Goal: Task Accomplishment & Management: Manage account settings

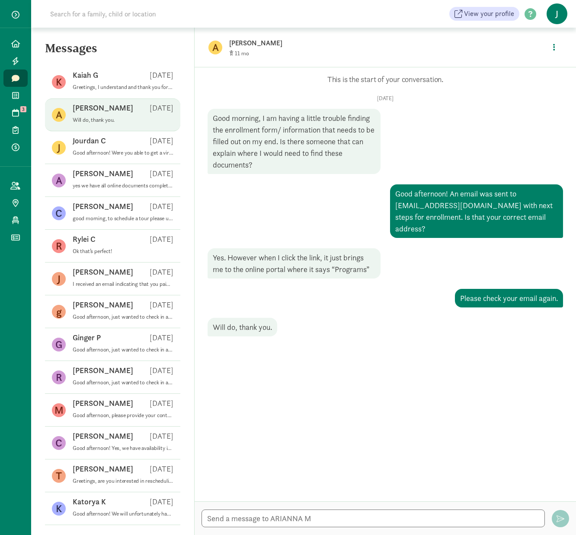
click at [554, 14] on span "J" at bounding box center [556, 13] width 21 height 21
click at [546, 44] on link "Logout" at bounding box center [549, 44] width 35 height 10
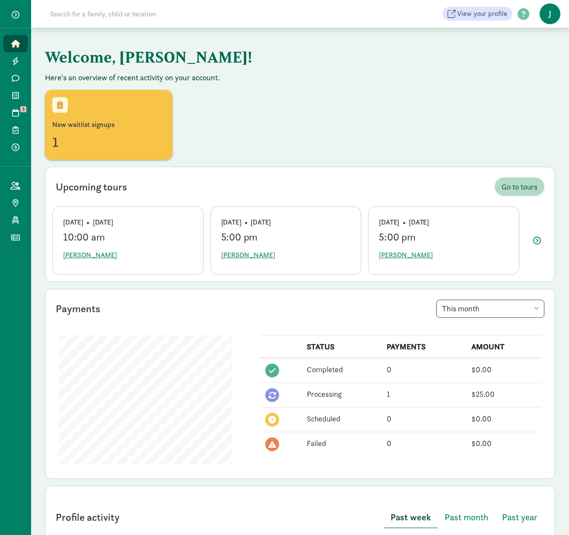
click at [14, 10] on button "button" at bounding box center [16, 14] width 22 height 15
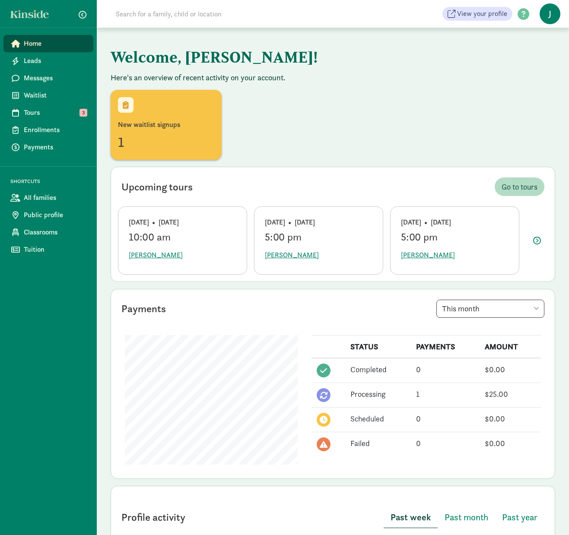
click at [548, 13] on span "J" at bounding box center [550, 13] width 21 height 21
click at [539, 46] on link "Logout" at bounding box center [543, 44] width 35 height 10
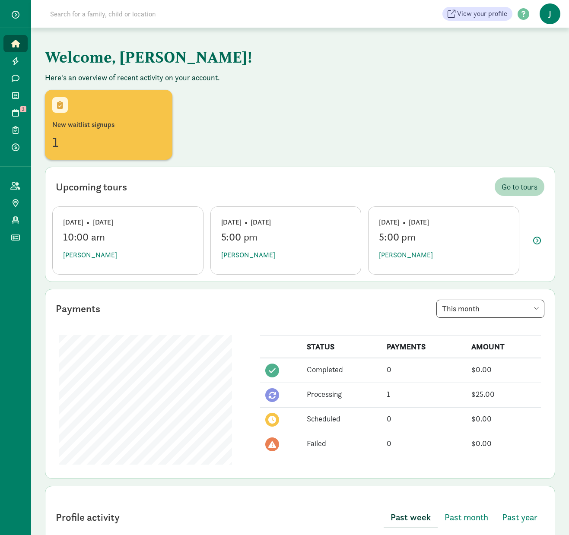
drag, startPoint x: 537, startPoint y: 0, endPoint x: 265, endPoint y: 51, distance: 276.5
click at [265, 51] on h1 "Welcome, [PERSON_NAME]!" at bounding box center [259, 56] width 428 height 31
click at [325, 89] on div "Welcome, [PERSON_NAME]! Here's an overview of recent activity on your account. …" at bounding box center [300, 410] width 538 height 765
